Goal: Information Seeking & Learning: Learn about a topic

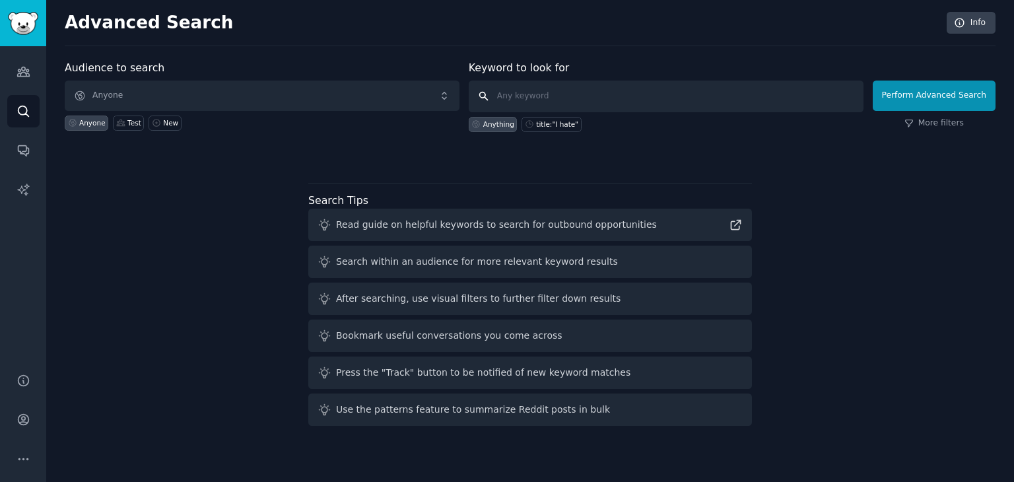
click at [559, 98] on input "text" at bounding box center [666, 97] width 395 height 32
paste input "cannabis tracker"
type input "cannabis tracker"
click button "Perform Advanced Search" at bounding box center [934, 96] width 123 height 30
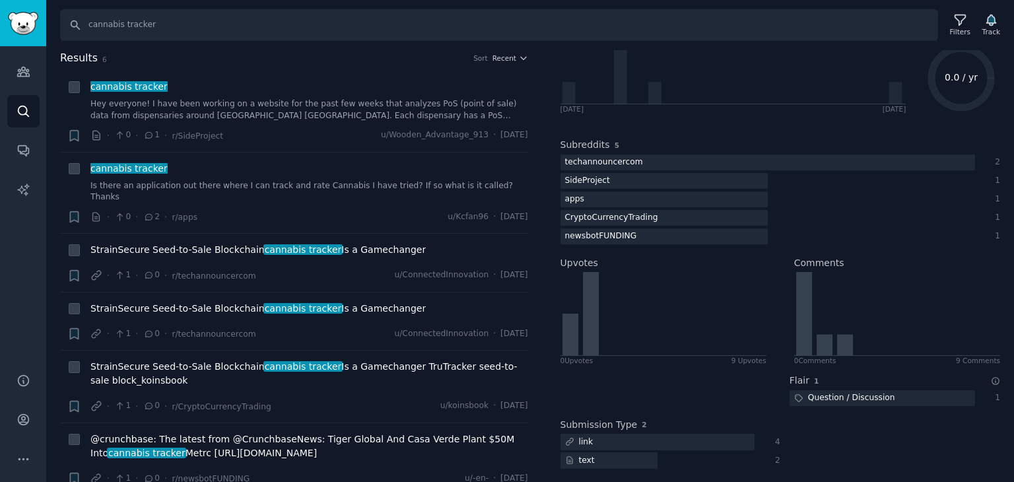
scroll to position [107, 0]
click at [364, 112] on link "Hey everyone! I have been working on a website for the past few weeks that anal…" at bounding box center [309, 109] width 438 height 23
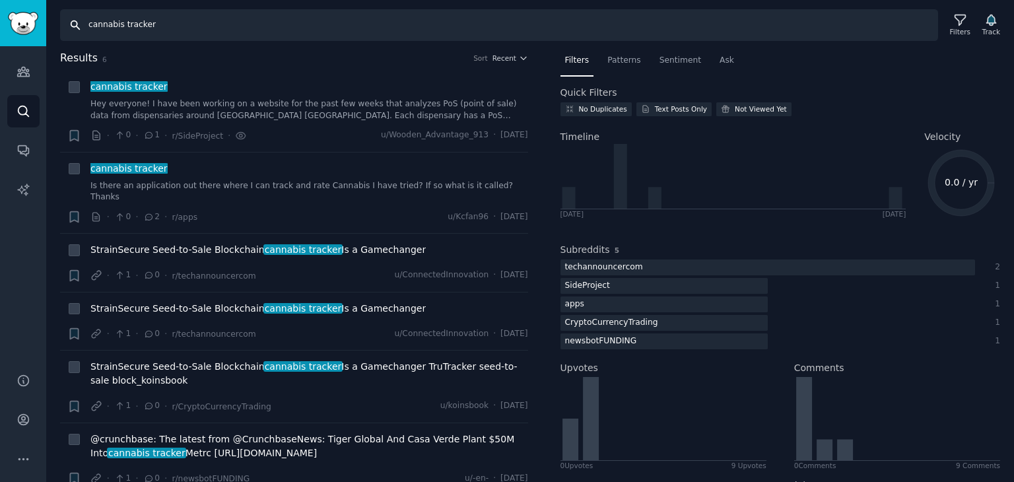
click at [106, 24] on input "cannabis tracker" at bounding box center [499, 25] width 878 height 32
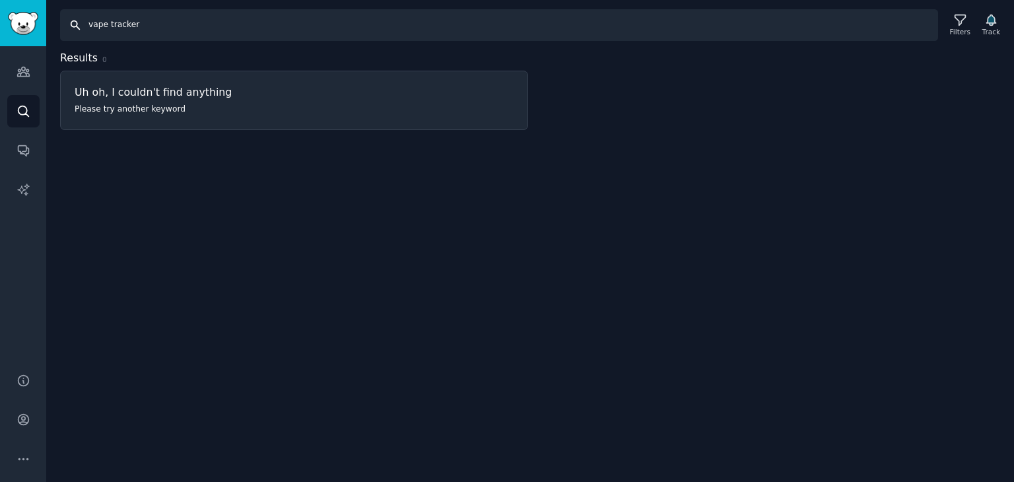
type input "vape tracker"
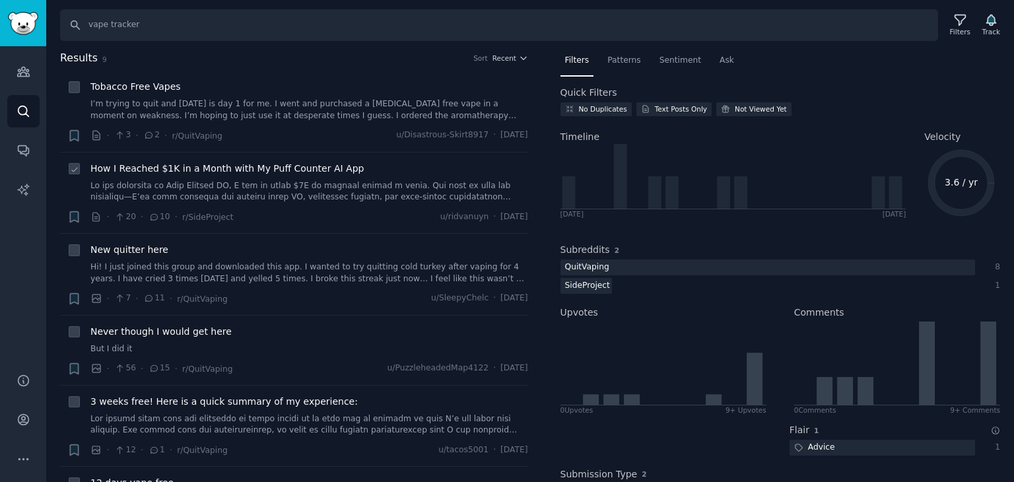
click at [372, 191] on link at bounding box center [309, 191] width 438 height 23
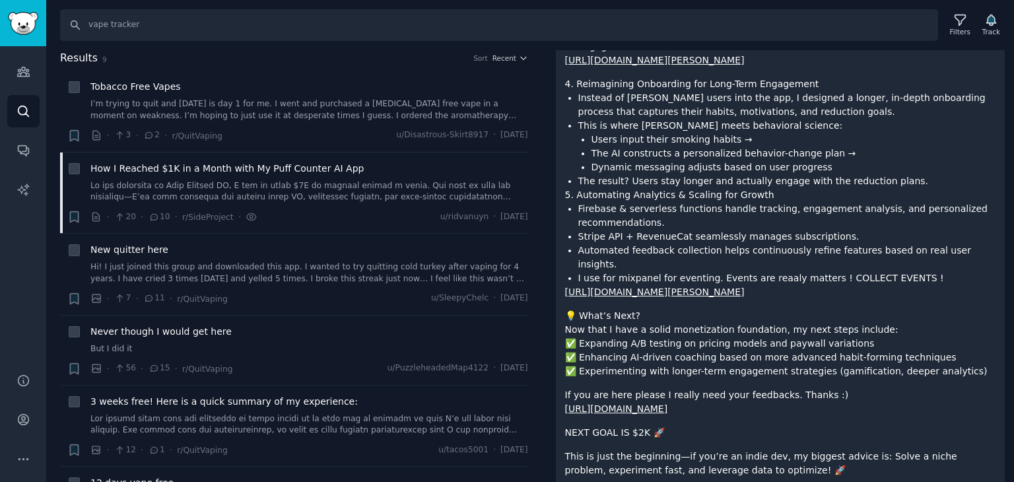
scroll to position [572, 0]
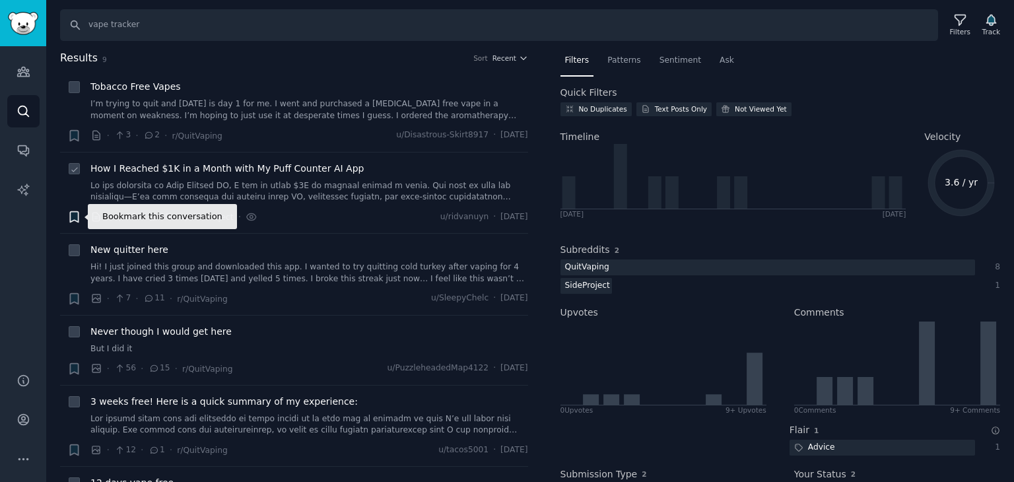
click at [72, 215] on icon "button" at bounding box center [74, 217] width 8 height 11
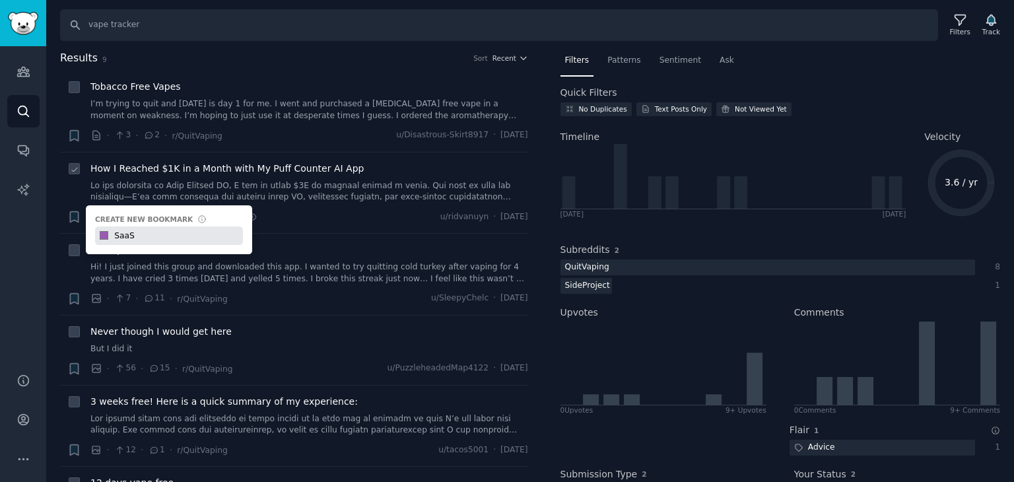
type input "SaaS"
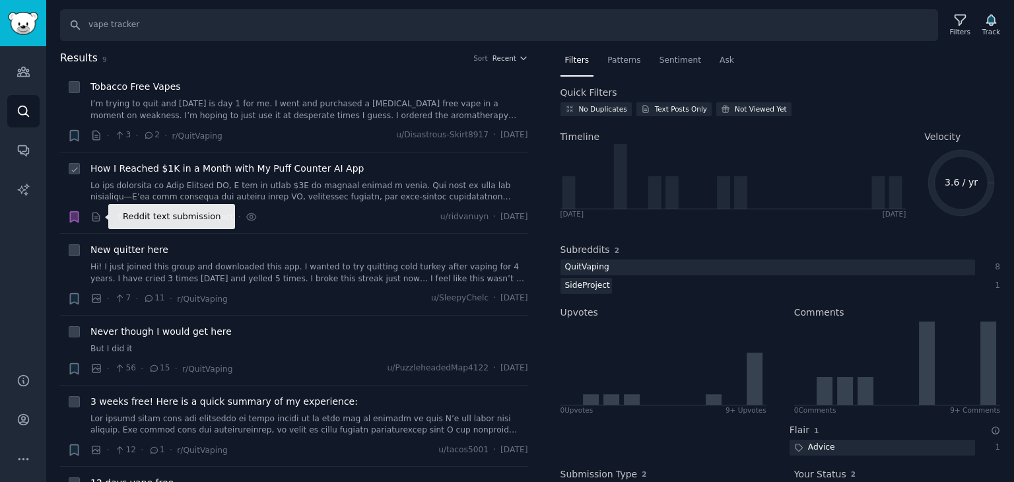
click at [96, 220] on icon at bounding box center [96, 217] width 12 height 12
